Goal: Task Accomplishment & Management: Use online tool/utility

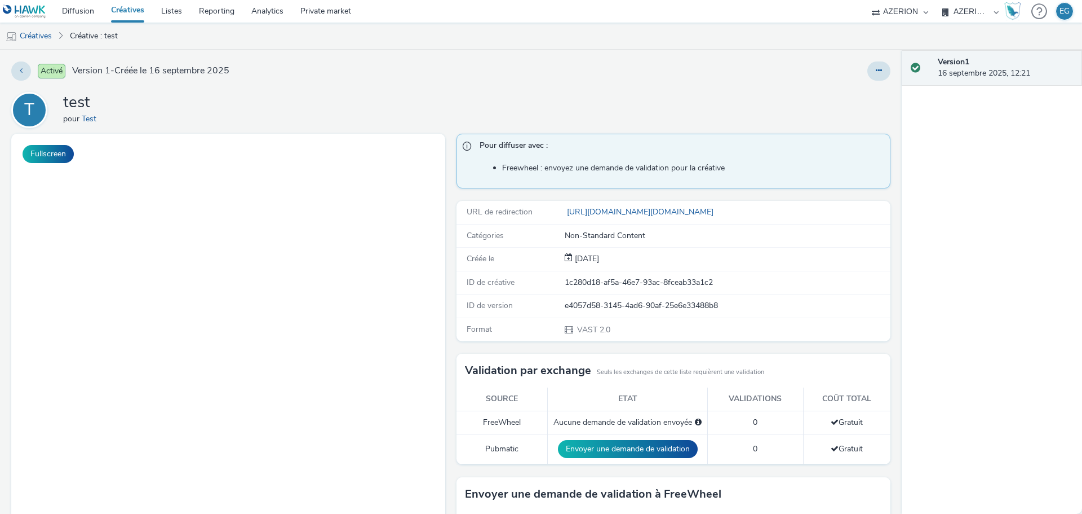
select select "79162ed7-0017-4339-93b0-3399b708648f"
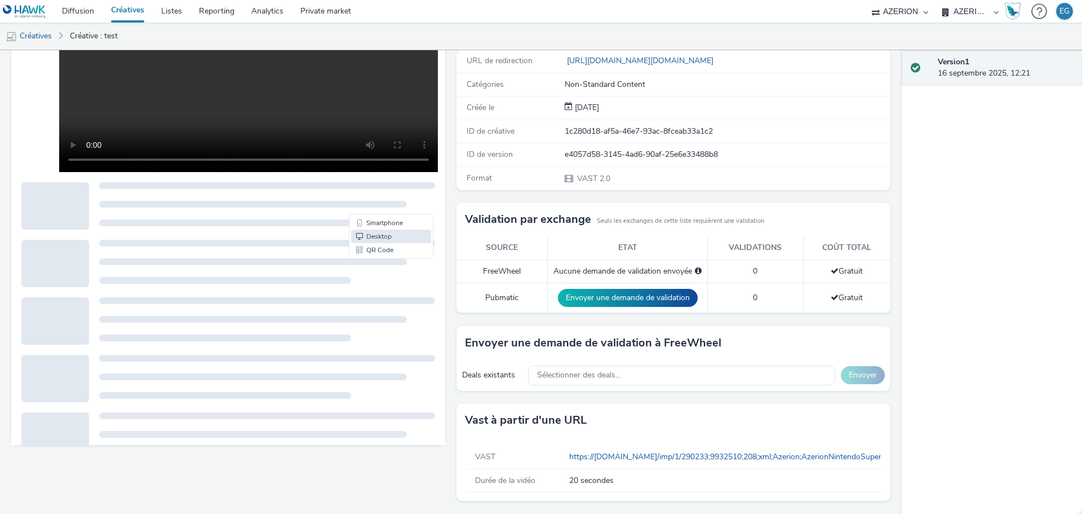
scroll to position [113, 0]
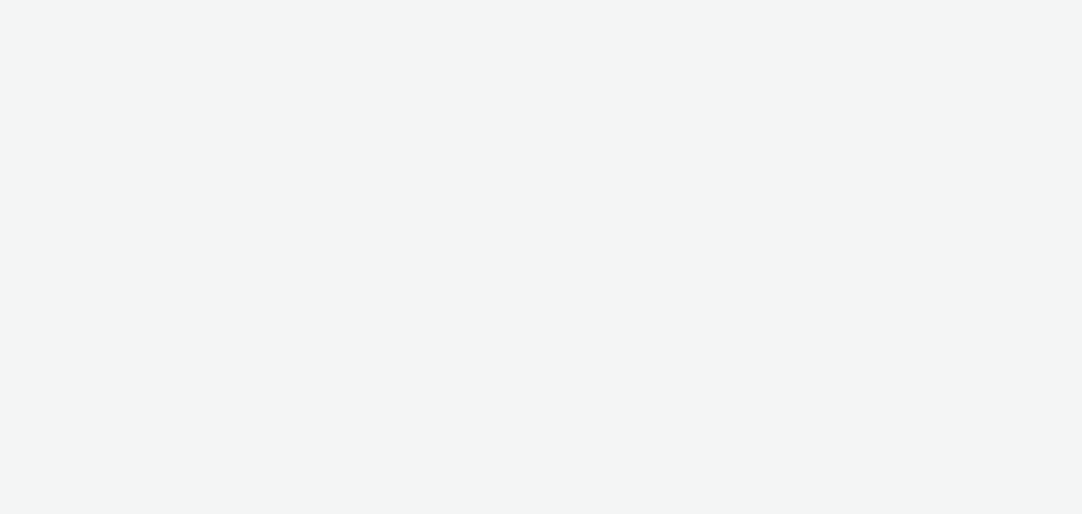
select select "79162ed7-0017-4339-93b0-3399b708648f"
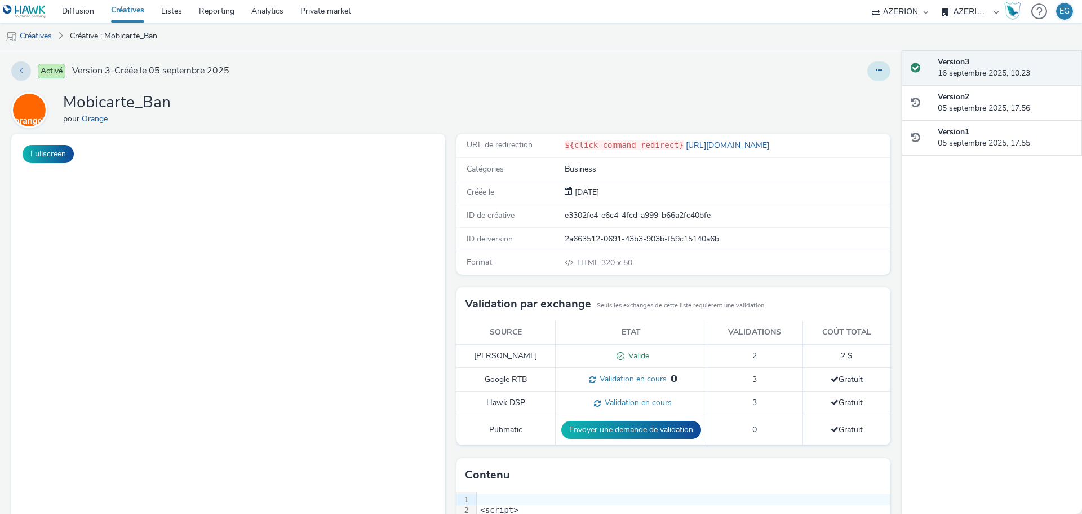
click at [876, 74] on button at bounding box center [879, 70] width 23 height 19
click at [837, 92] on link "Modifier" at bounding box center [848, 93] width 85 height 23
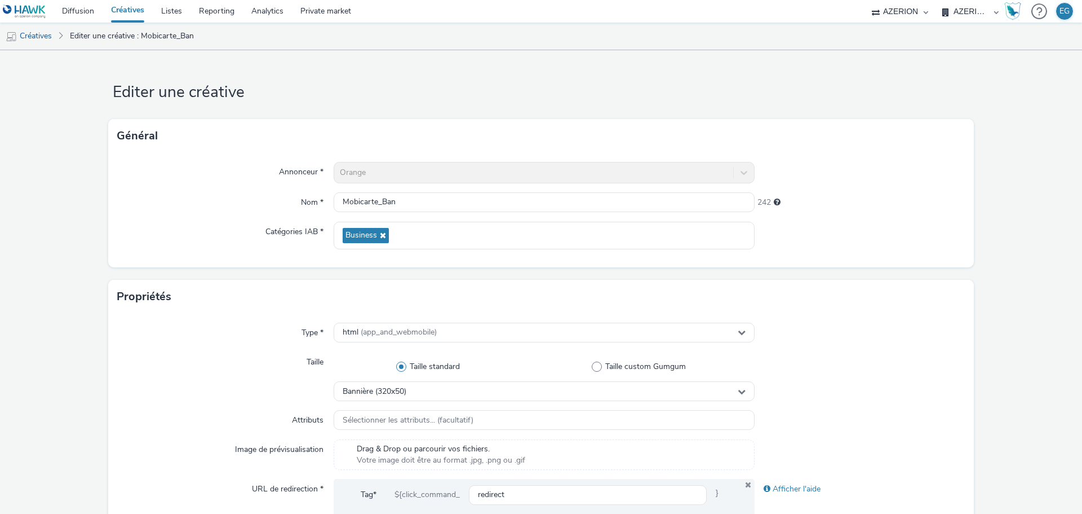
scroll to position [395, 0]
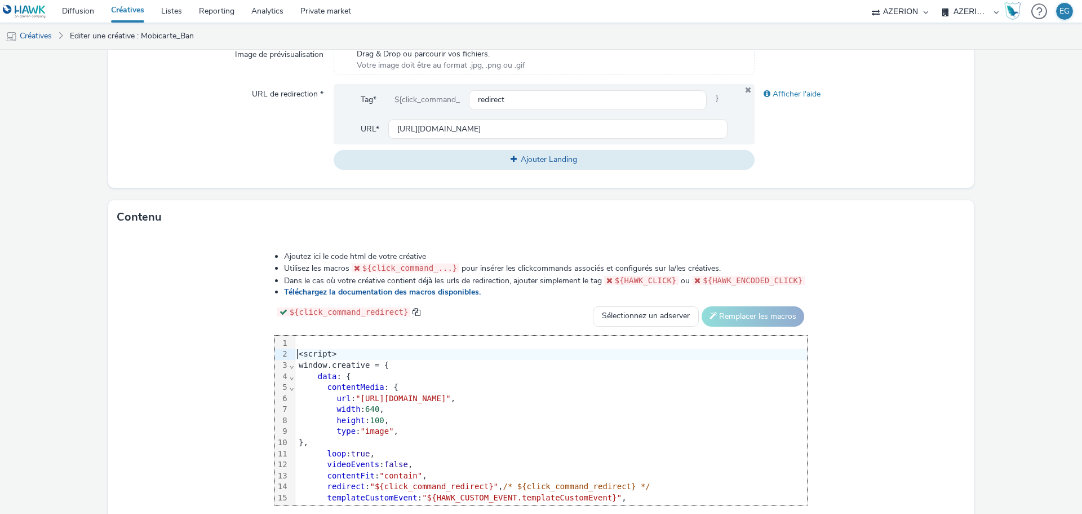
click at [299, 353] on div "<script>" at bounding box center [551, 353] width 512 height 11
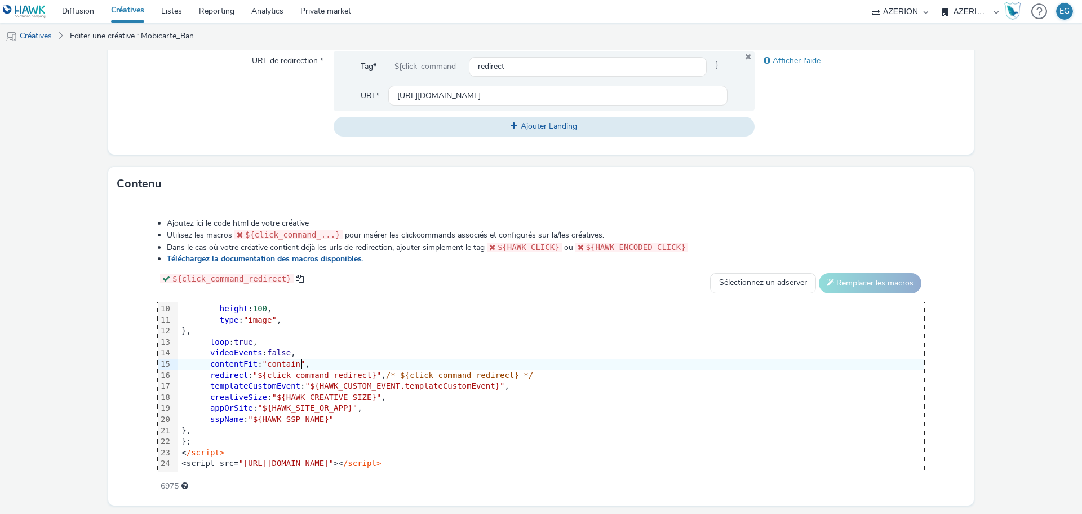
scroll to position [461, 0]
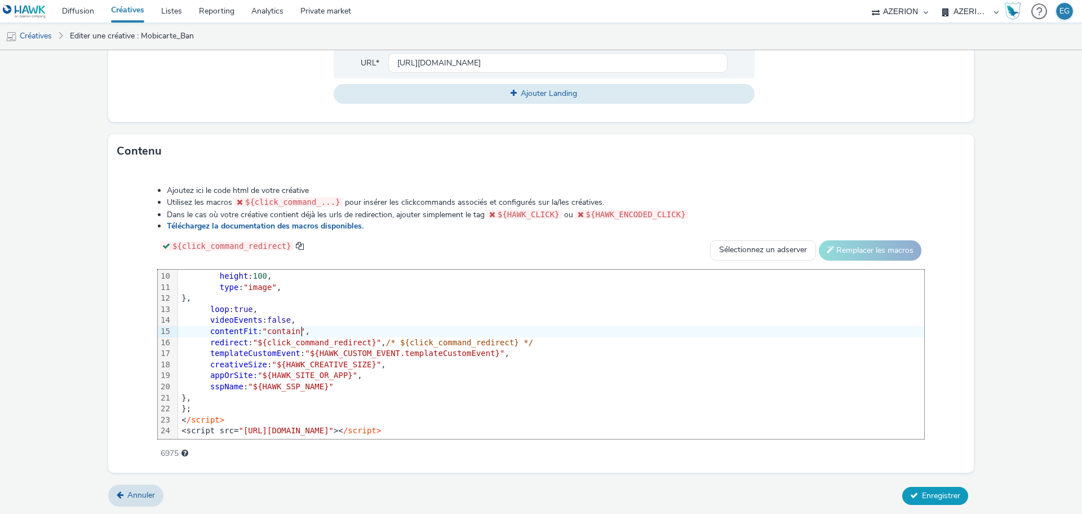
click at [939, 498] on span "Enregistrer" at bounding box center [941, 495] width 38 height 11
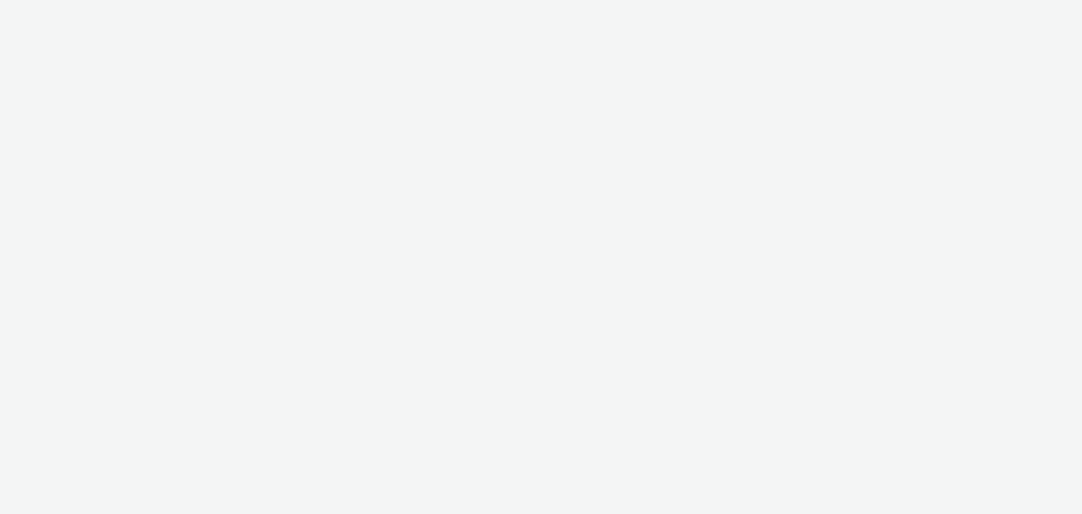
select select "79162ed7-0017-4339-93b0-3399b708648f"
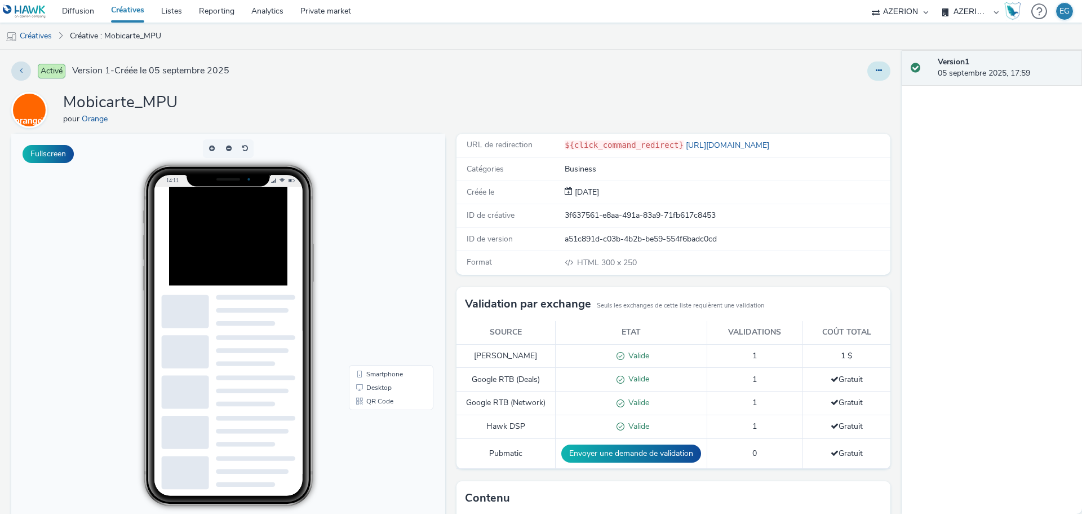
click at [876, 71] on icon at bounding box center [879, 71] width 6 height 8
click at [854, 92] on link "Modifier" at bounding box center [848, 93] width 85 height 23
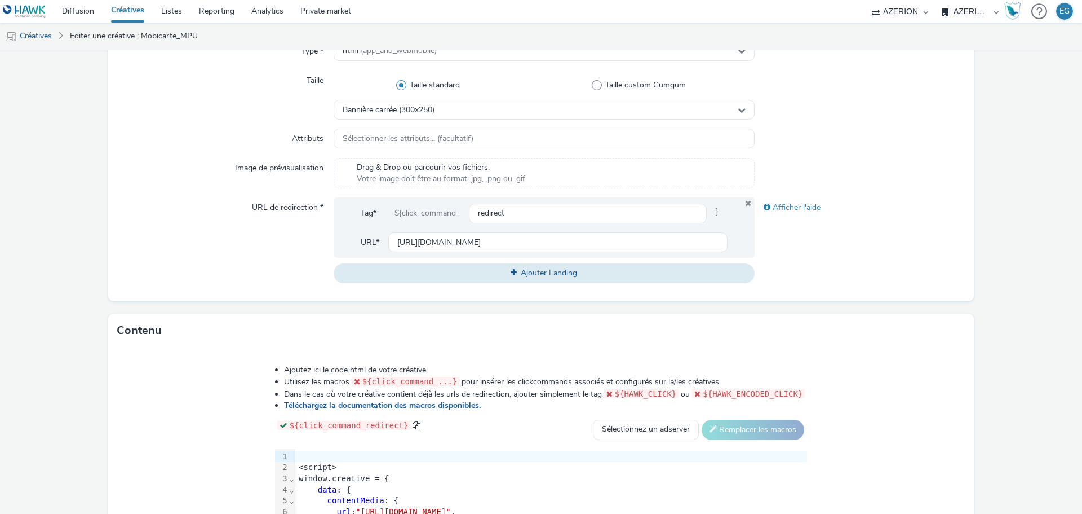
scroll to position [461, 0]
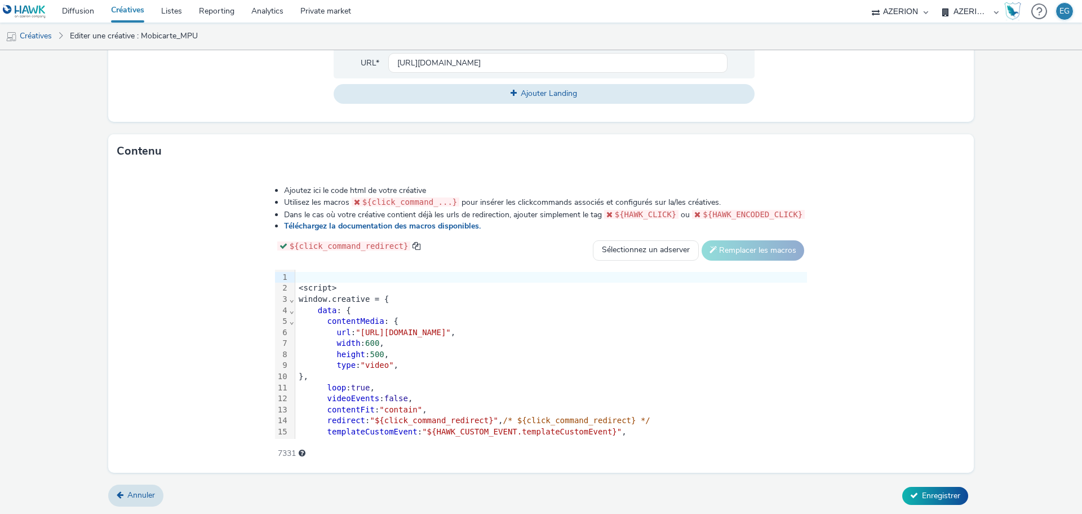
click at [308, 276] on div at bounding box center [551, 277] width 512 height 11
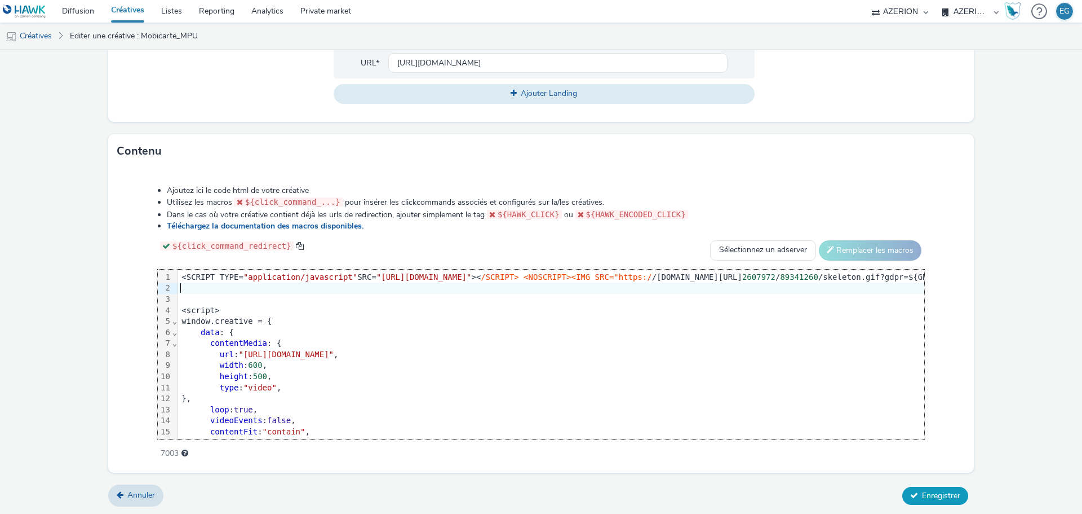
click at [935, 492] on span "Enregistrer" at bounding box center [941, 495] width 38 height 11
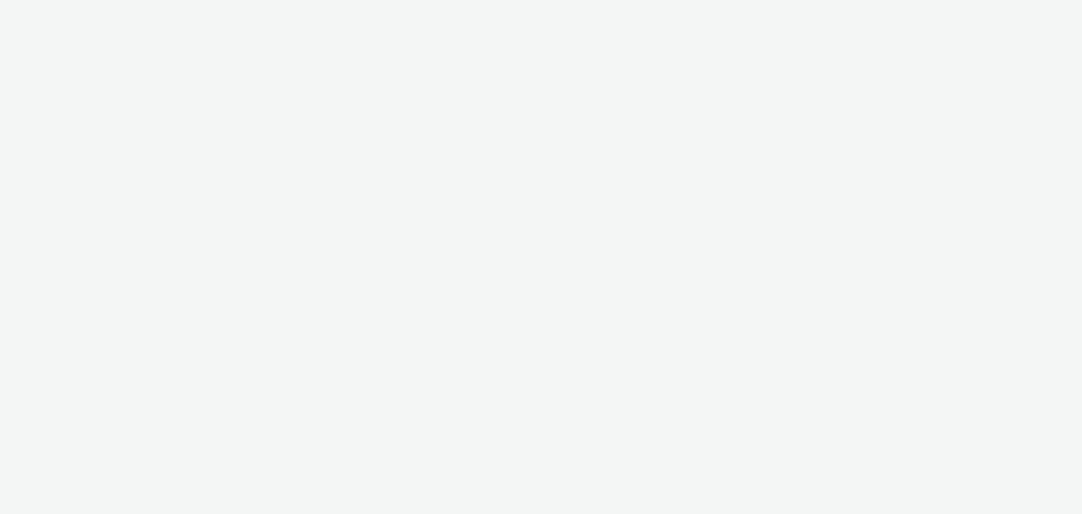
select select "79162ed7-0017-4339-93b0-3399b708648f"
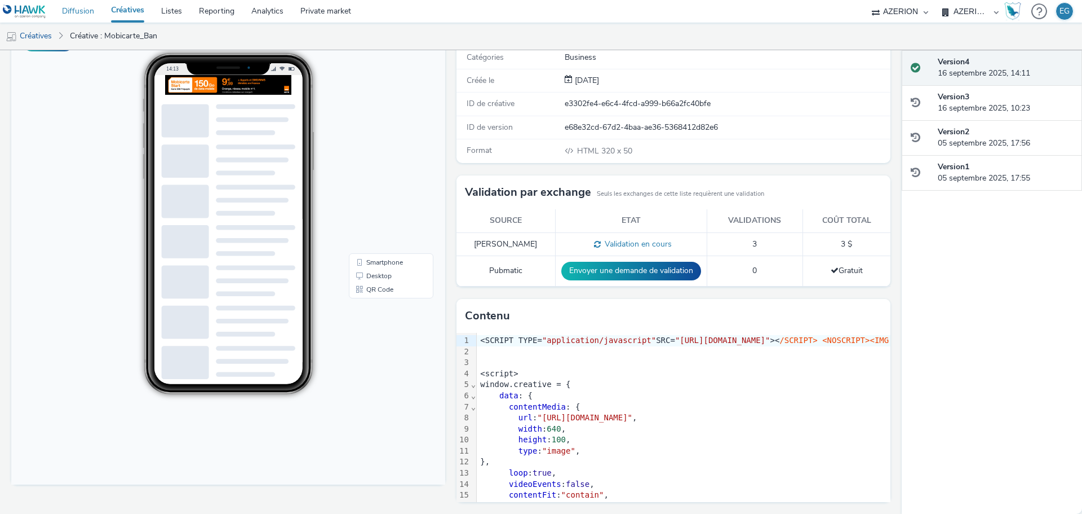
click at [83, 17] on link "Diffusion" at bounding box center [78, 11] width 49 height 23
